Goal: Register for event/course

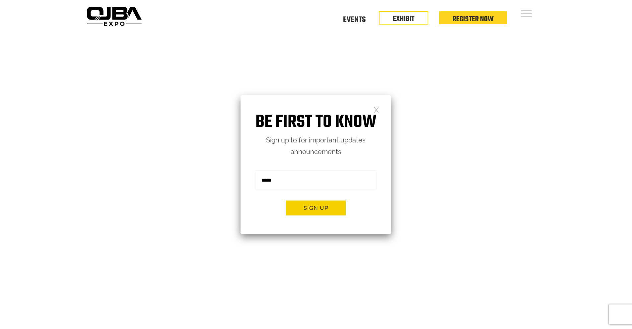
click at [377, 110] on link at bounding box center [377, 110] width 6 height 6
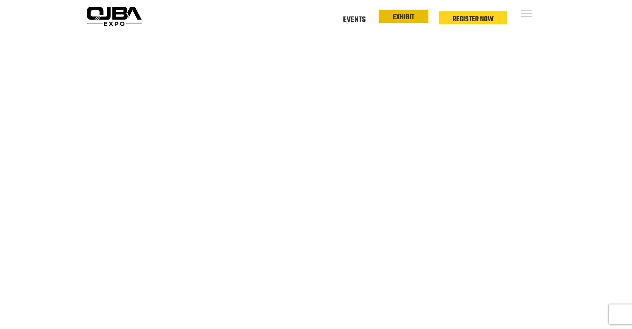
click at [420, 19] on li "EXHIBIT" at bounding box center [403, 16] width 49 height 13
click at [396, 17] on link "EXHIBIT" at bounding box center [404, 17] width 22 height 11
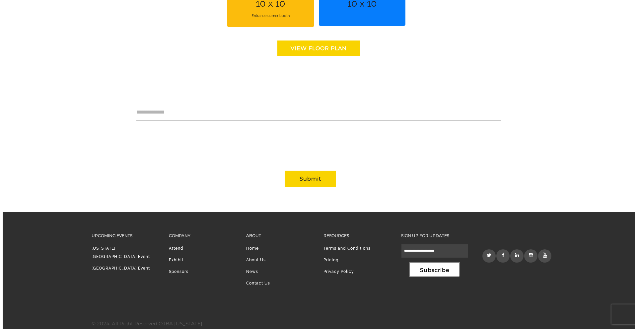
scroll to position [602, 0]
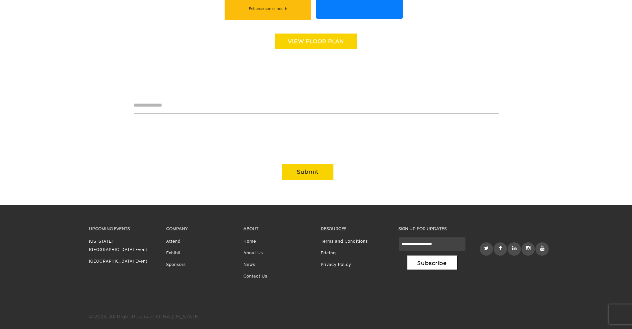
click at [336, 42] on link "View floor Plan" at bounding box center [316, 42] width 83 height 16
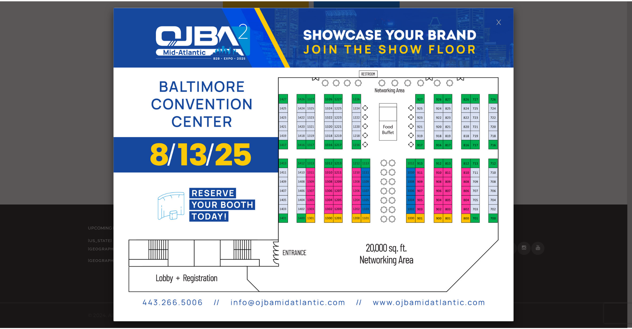
scroll to position [0, 0]
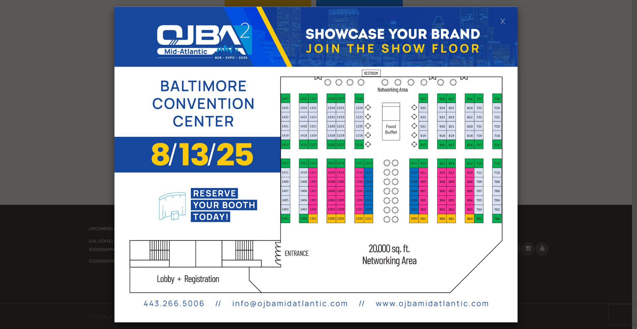
click at [505, 20] on link at bounding box center [503, 21] width 6 height 6
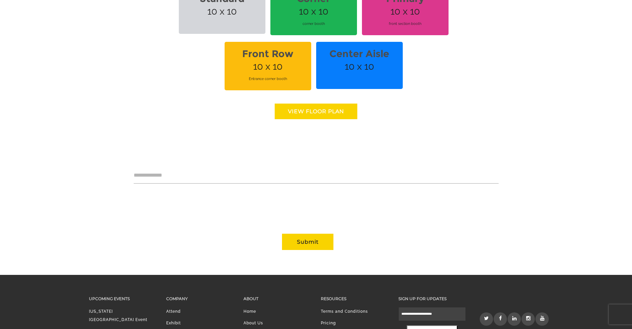
scroll to position [436, 0]
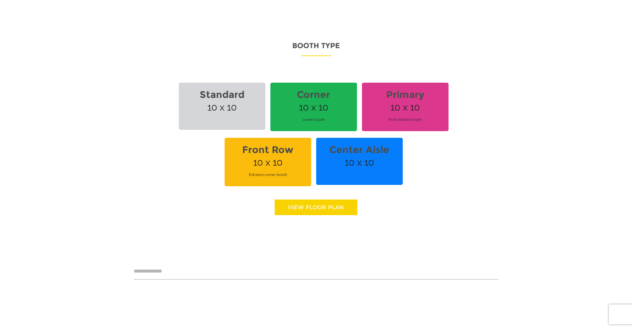
click at [338, 211] on link "View floor Plan" at bounding box center [316, 207] width 83 height 16
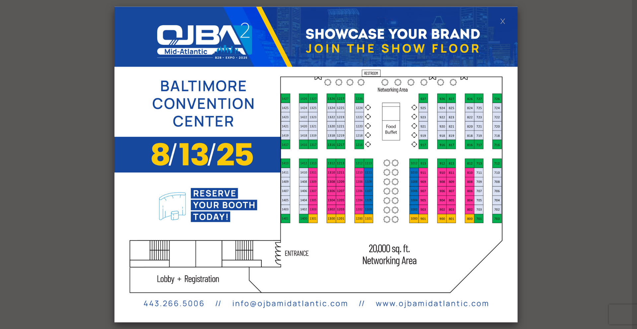
click at [504, 22] on link at bounding box center [503, 21] width 6 height 6
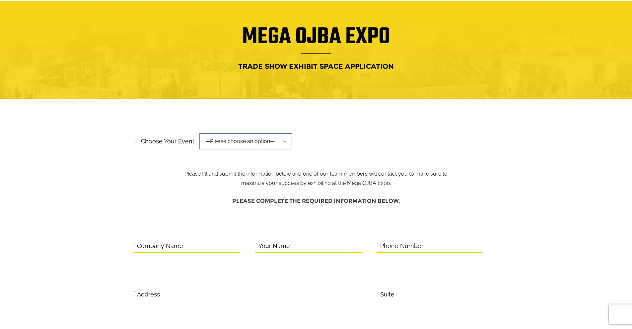
scroll to position [0, 0]
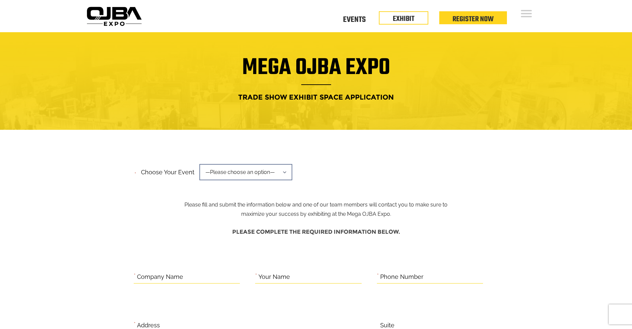
click at [121, 18] on img at bounding box center [114, 16] width 60 height 24
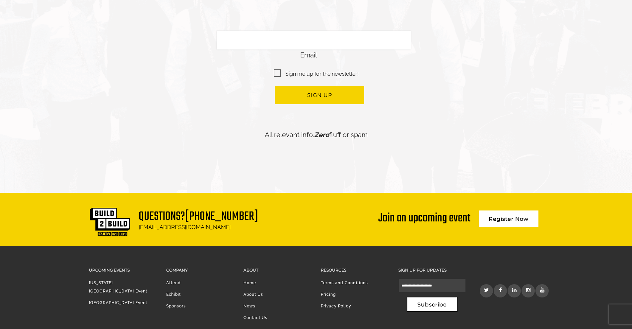
scroll to position [1590, 0]
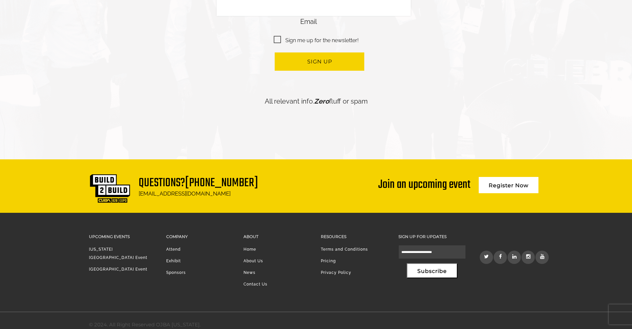
click at [178, 258] on link "Exhibit" at bounding box center [173, 260] width 15 height 5
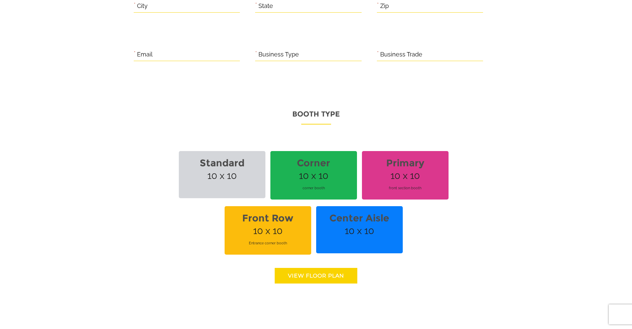
scroll to position [398, 0]
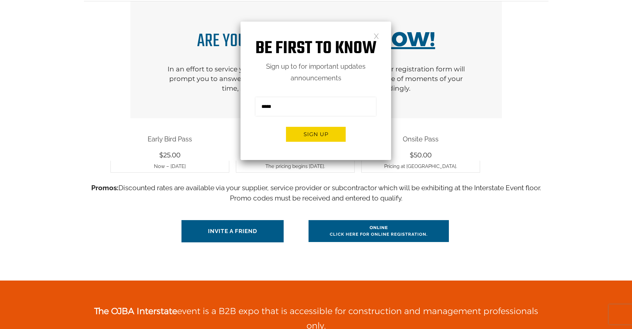
scroll to position [133, 0]
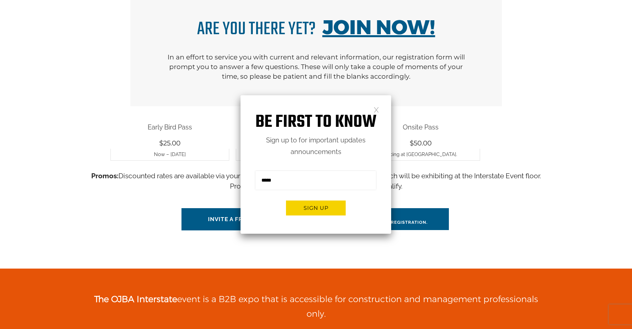
click at [376, 110] on link at bounding box center [377, 110] width 6 height 6
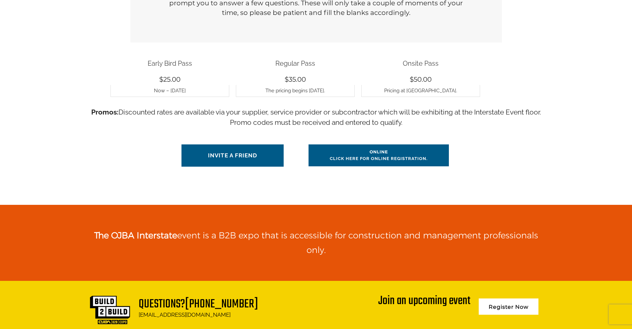
scroll to position [199, 0]
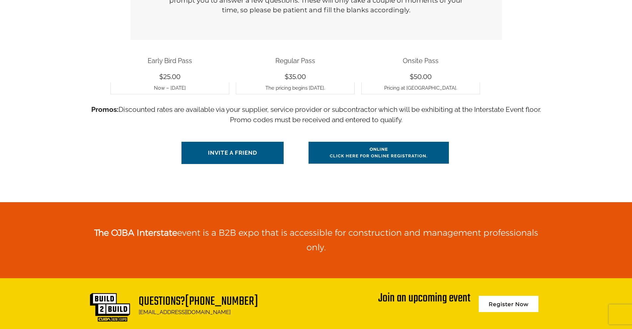
click at [396, 156] on link "Online Click here for online registration." at bounding box center [379, 153] width 140 height 22
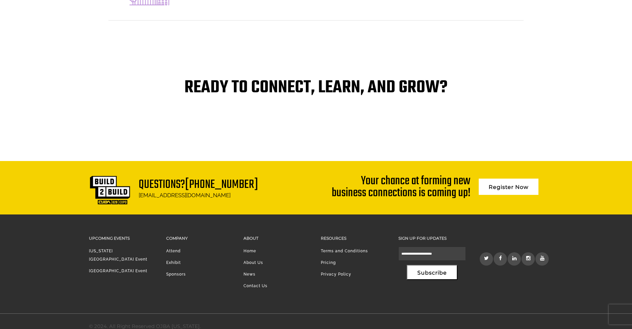
scroll to position [1360, 0]
